Goal: Task Accomplishment & Management: Use online tool/utility

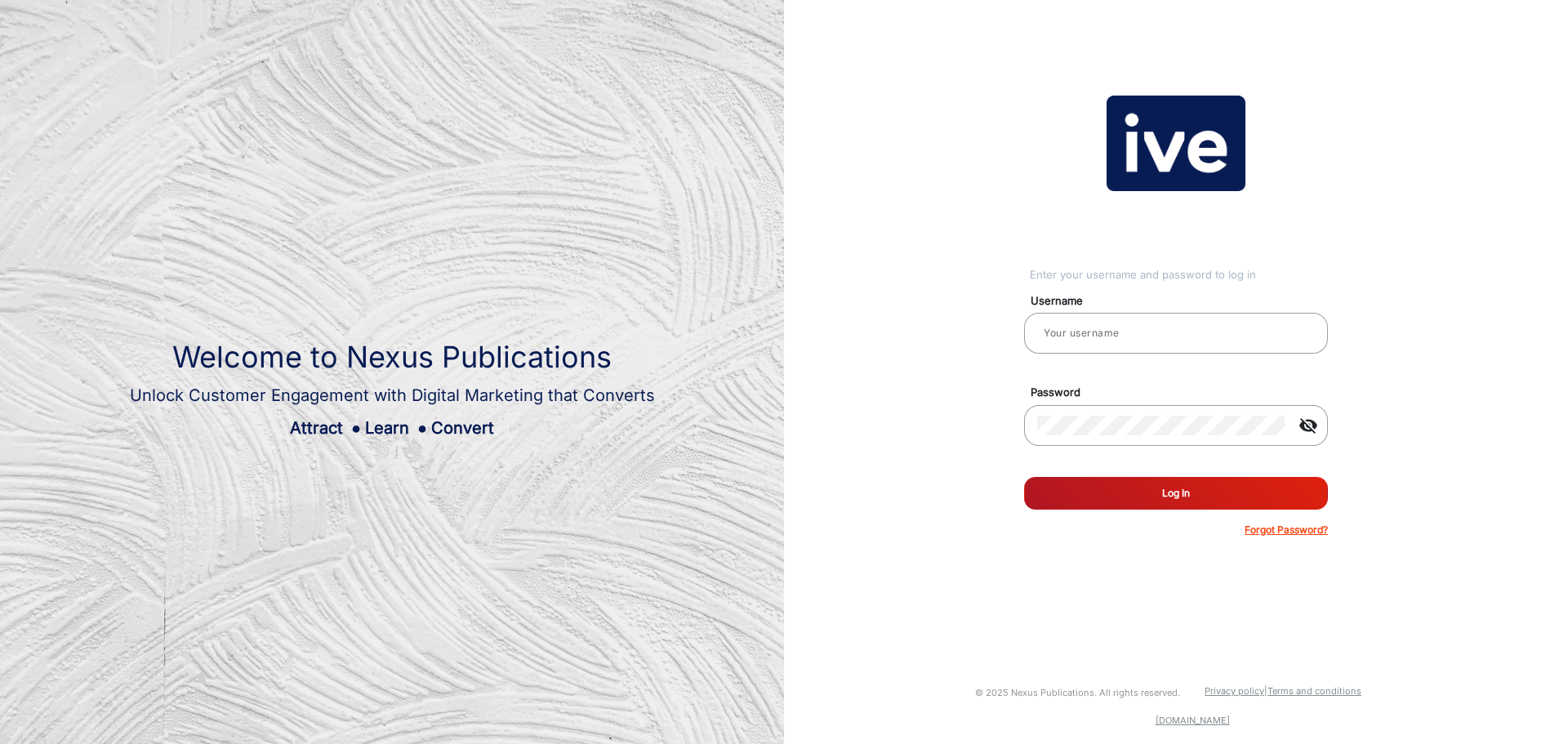
type input "Blackwoods Marketing 1"
click at [1181, 494] on button "Log In" at bounding box center [1176, 493] width 304 height 32
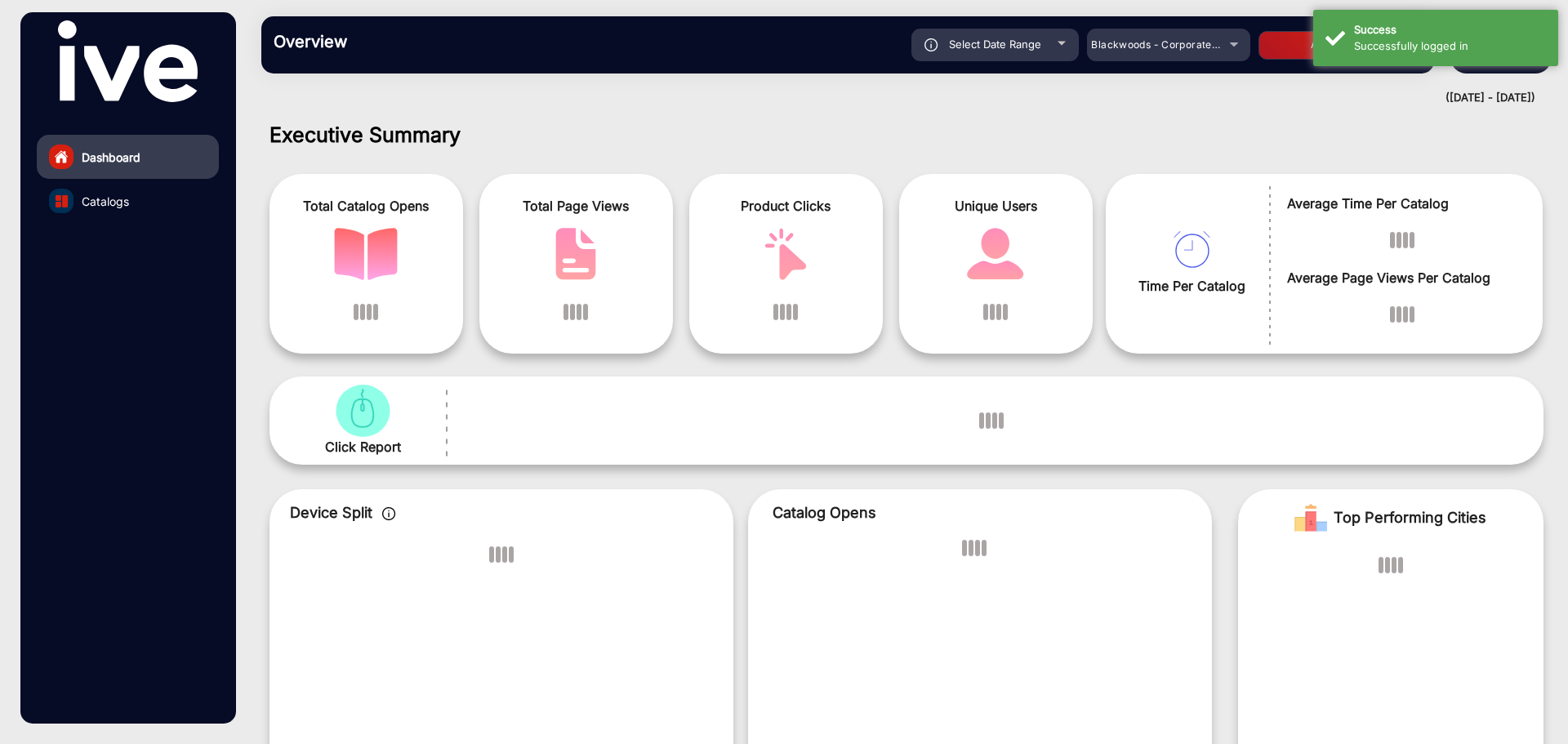
scroll to position [12, 0]
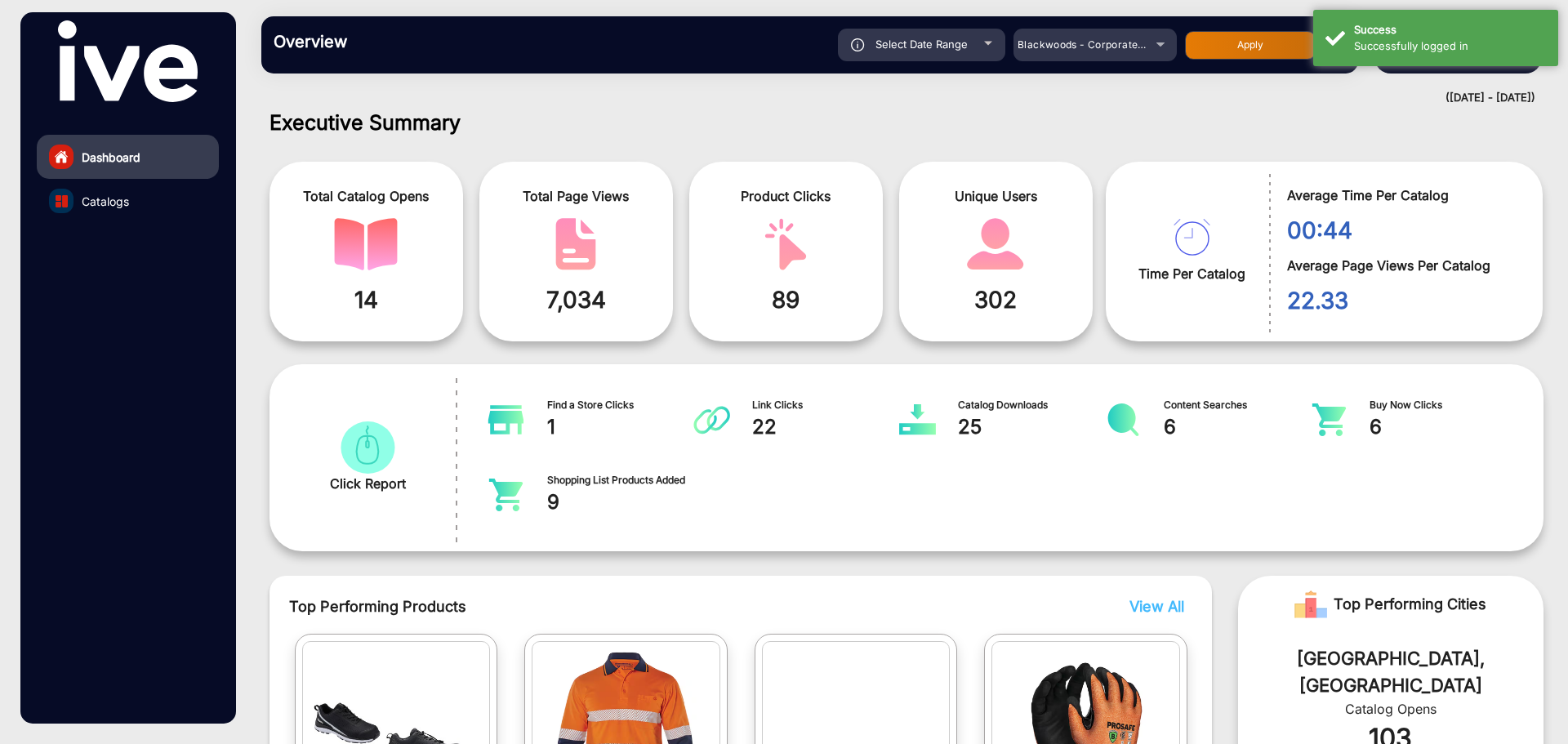
click at [988, 42] on div at bounding box center [987, 44] width 8 height 4
click at [990, 42] on div at bounding box center [987, 44] width 8 height 4
click at [969, 45] on div "Select Date Range" at bounding box center [922, 45] width 168 height 32
type input "[DATE]"
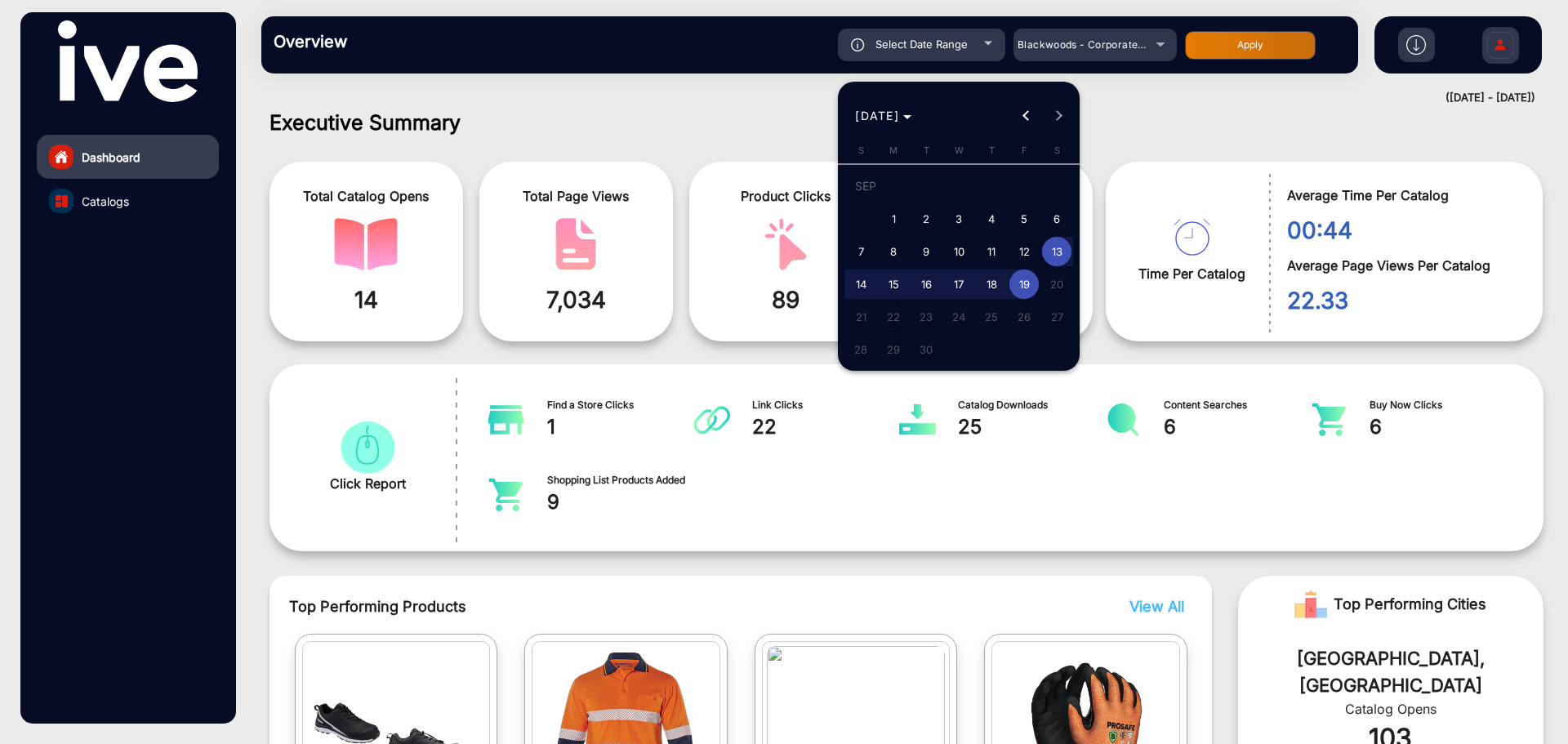
click at [1023, 113] on span "Previous month" at bounding box center [1026, 115] width 32 height 32
click at [934, 315] on span "22" at bounding box center [926, 317] width 30 height 30
type input "[DATE]"
click at [1054, 110] on span "Next month" at bounding box center [1058, 115] width 32 height 32
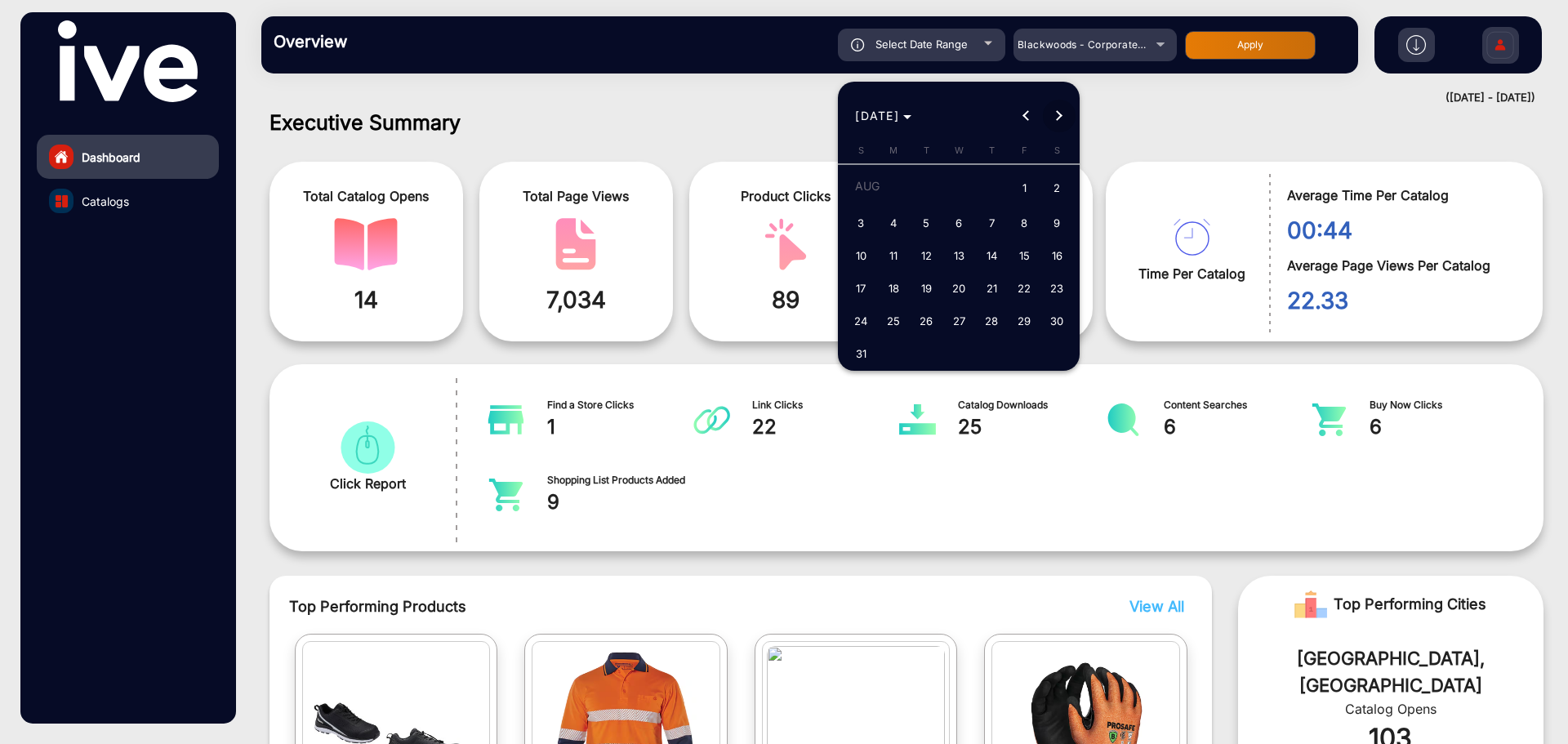
click at [1054, 110] on span "Next month" at bounding box center [1058, 115] width 32 height 32
click at [1054, 110] on div "[DATE] [DATE]" at bounding box center [959, 115] width 234 height 32
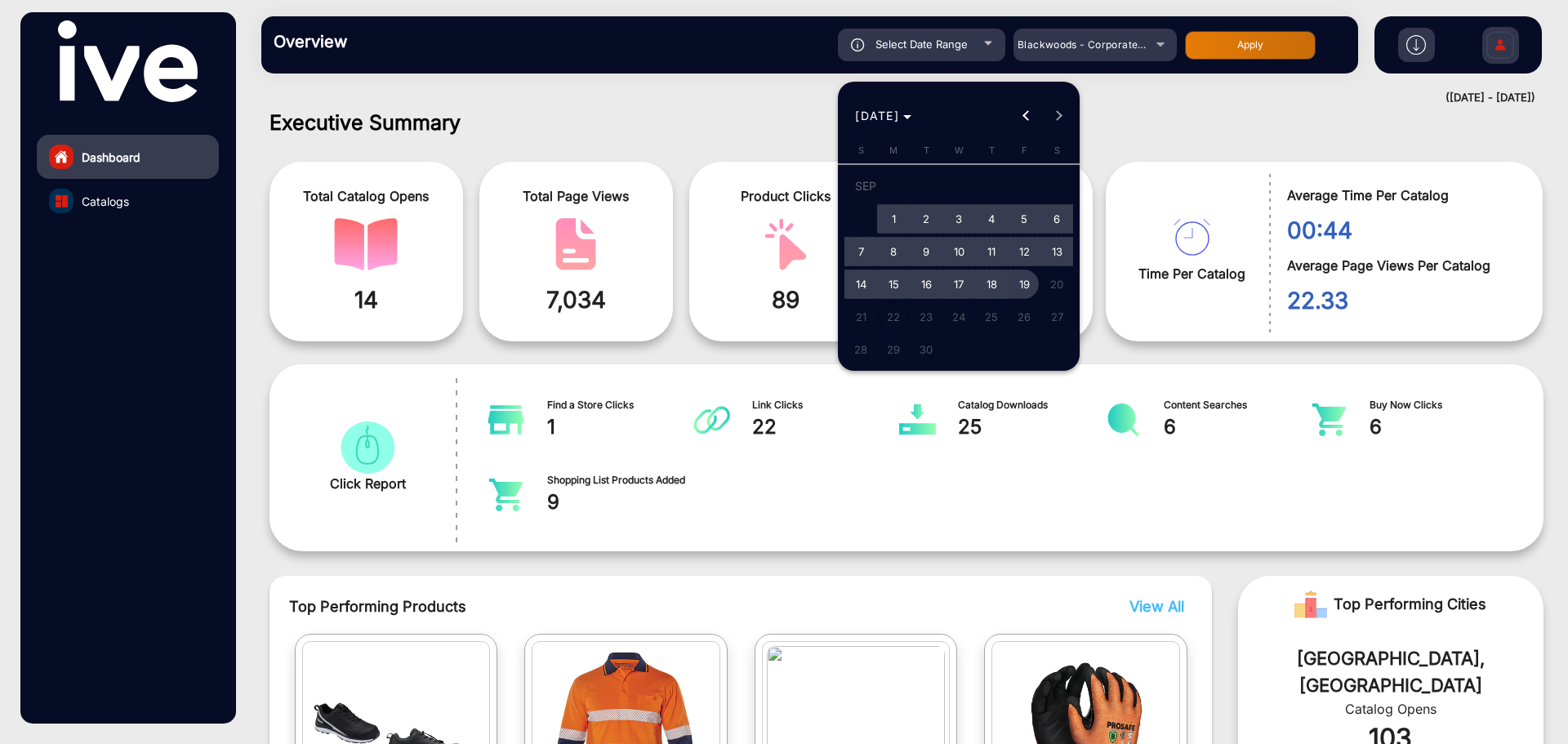
click at [1021, 284] on span "19" at bounding box center [1024, 285] width 30 height 30
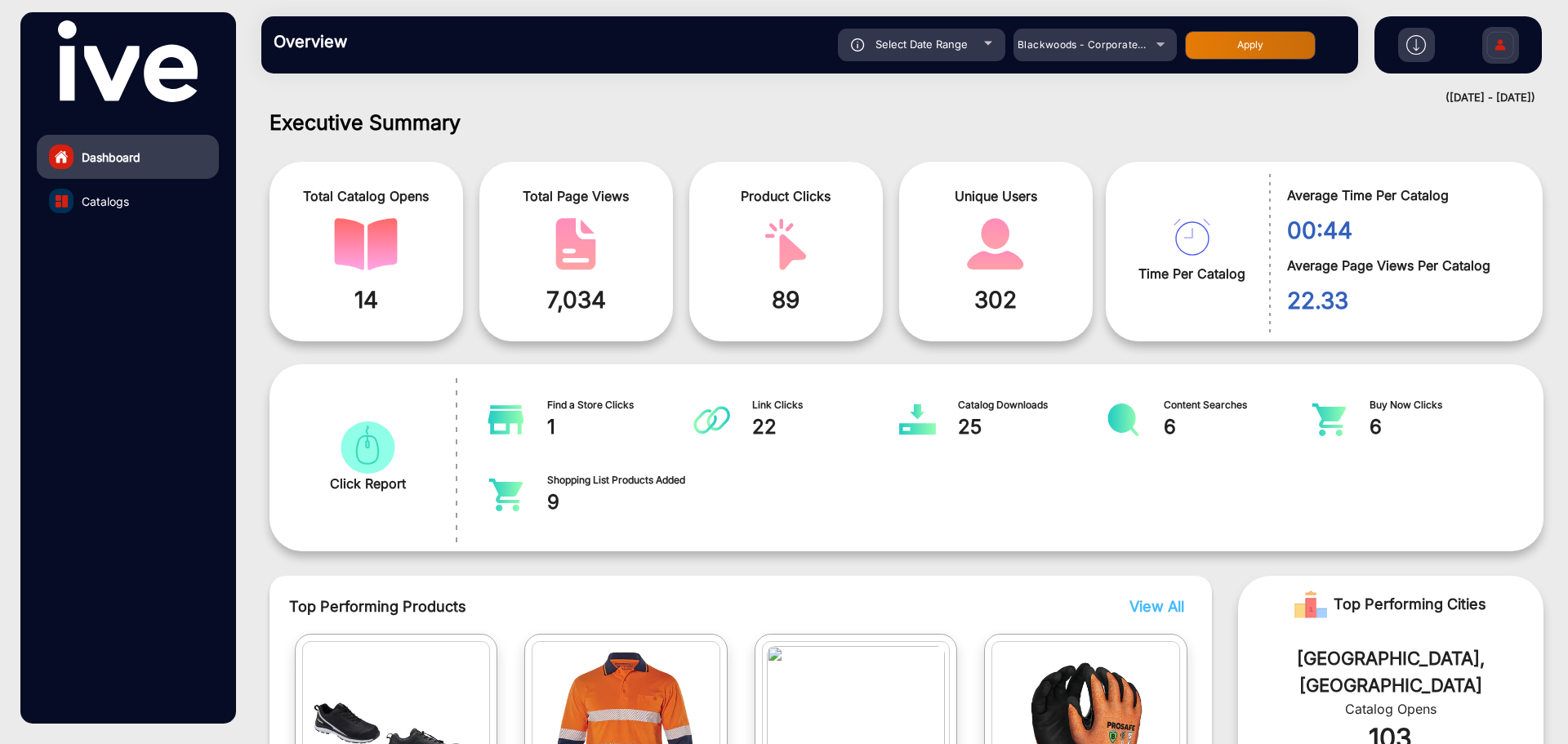
type input "[DATE]"
click at [1162, 46] on div "Blackwoods - Corporate Profile" at bounding box center [1095, 45] width 163 height 19
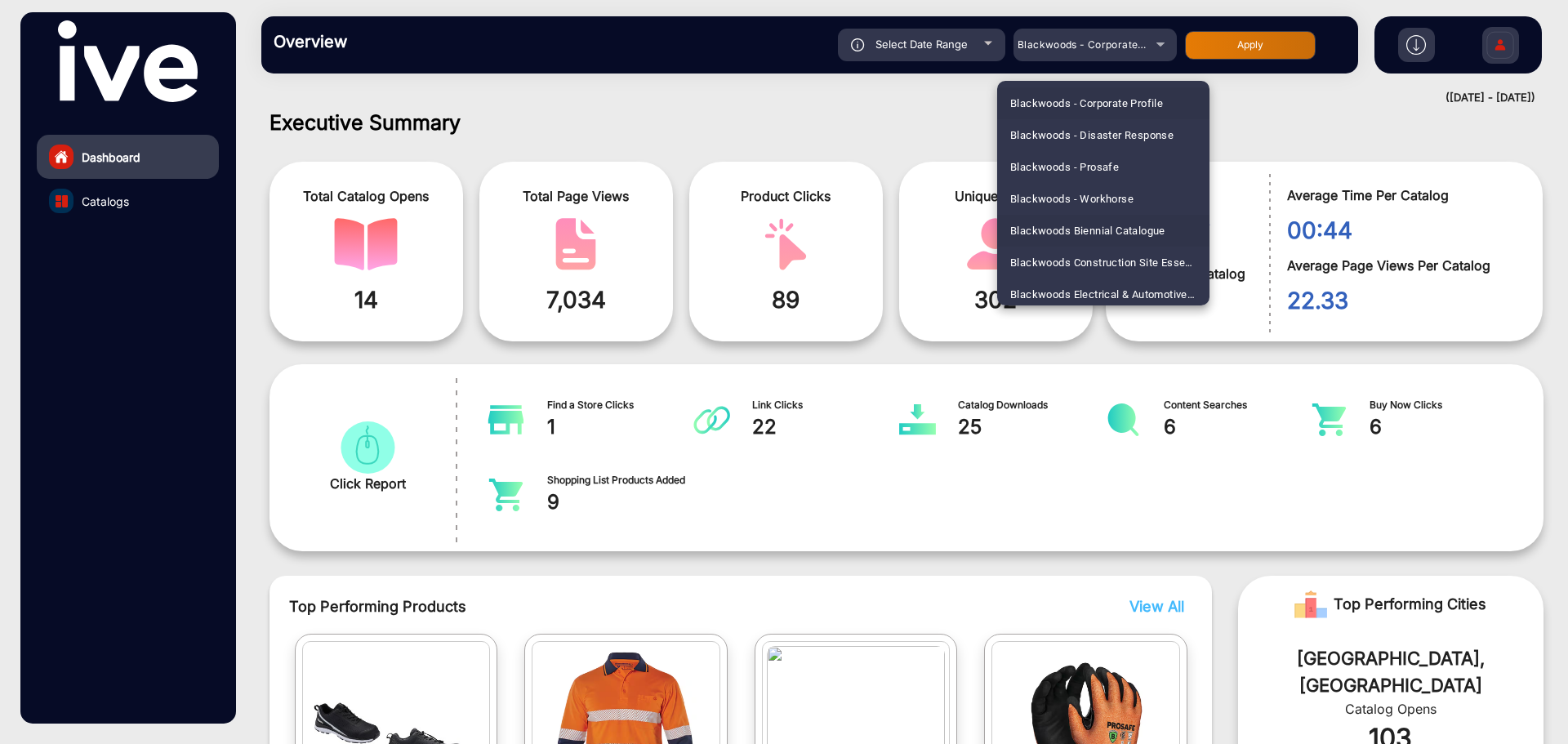
click at [1106, 229] on span "Blackwoods Biennial Catalogue" at bounding box center [1088, 231] width 155 height 31
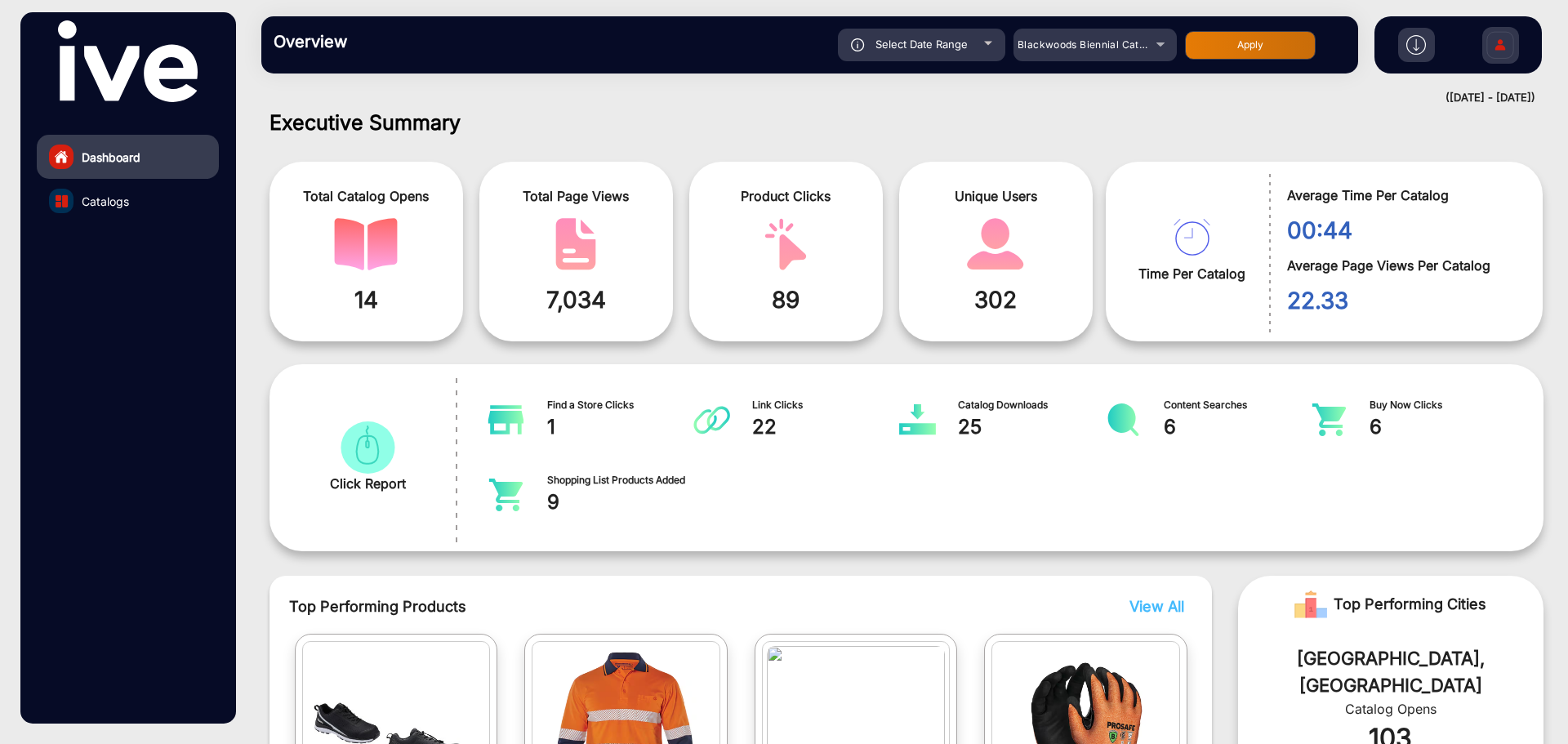
click at [1256, 49] on button "Apply" at bounding box center [1250, 45] width 131 height 29
type input "[DATE]"
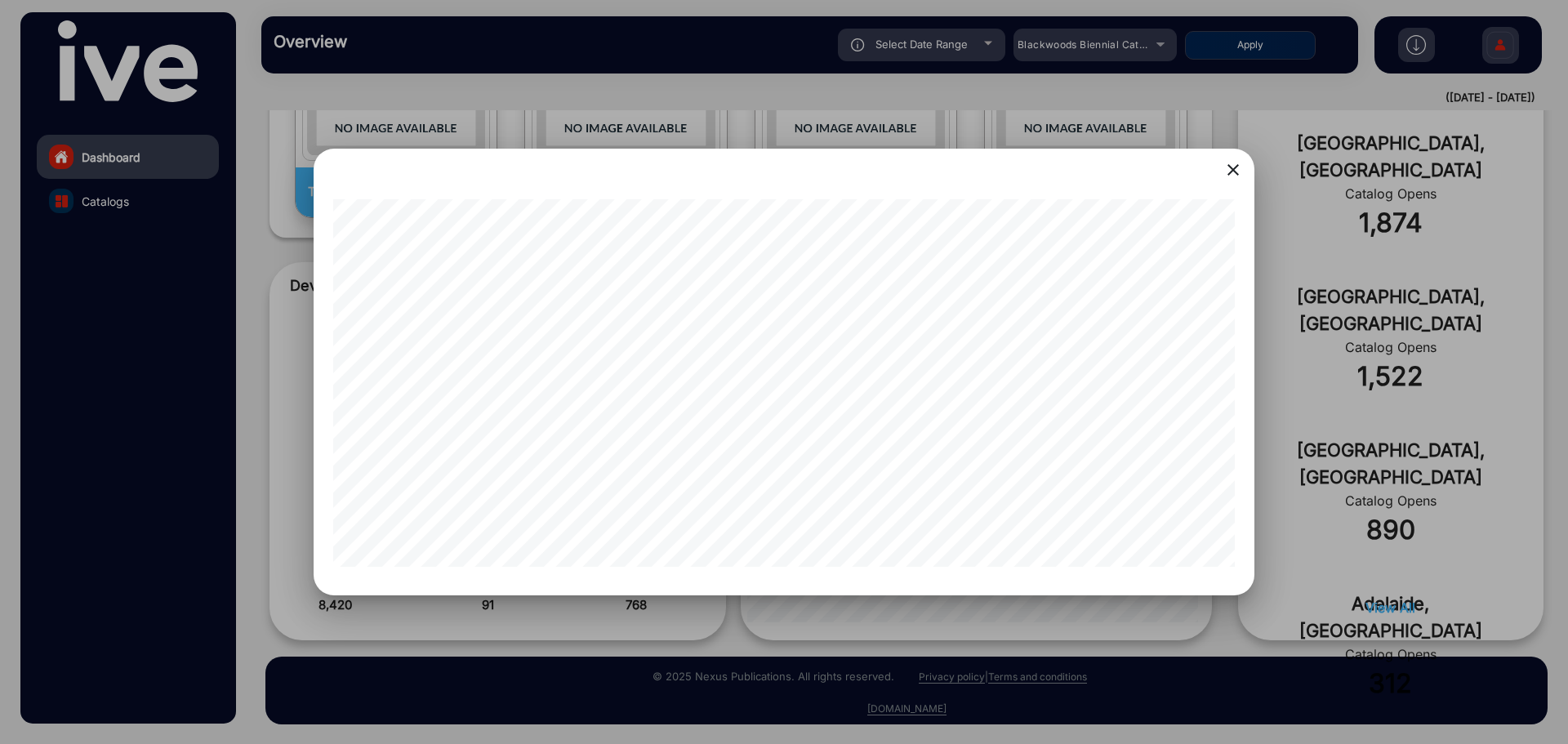
scroll to position [0, 0]
click at [1225, 169] on mat-icon "close" at bounding box center [1233, 169] width 19 height 19
